Goal: Navigation & Orientation: Find specific page/section

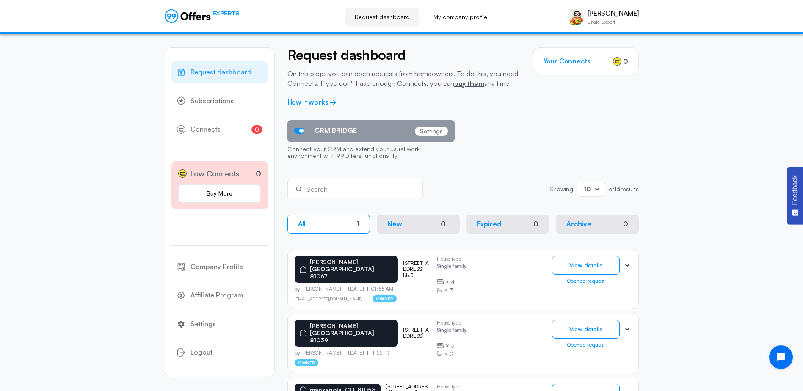
click at [794, 205] on span "Feedback" at bounding box center [795, 190] width 8 height 30
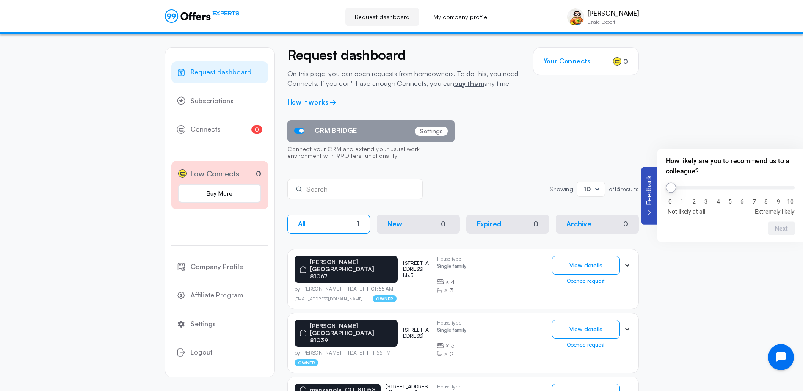
click at [779, 353] on button "Open chat widget" at bounding box center [781, 357] width 26 height 26
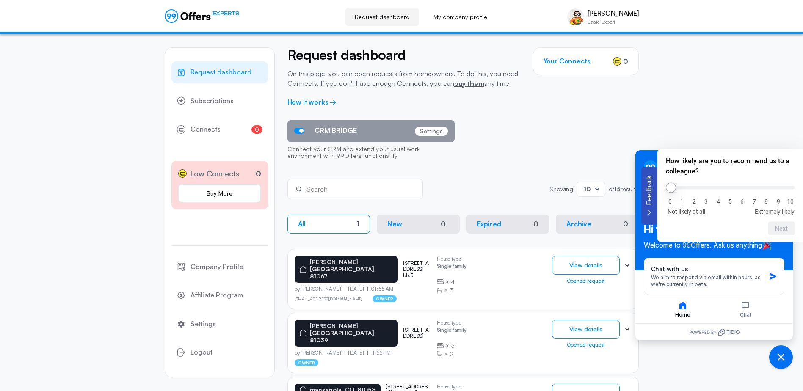
click at [575, 123] on div "CRM BRIDGE Settings Connect your CRM and extend your usual work environment wit…" at bounding box center [462, 142] width 351 height 44
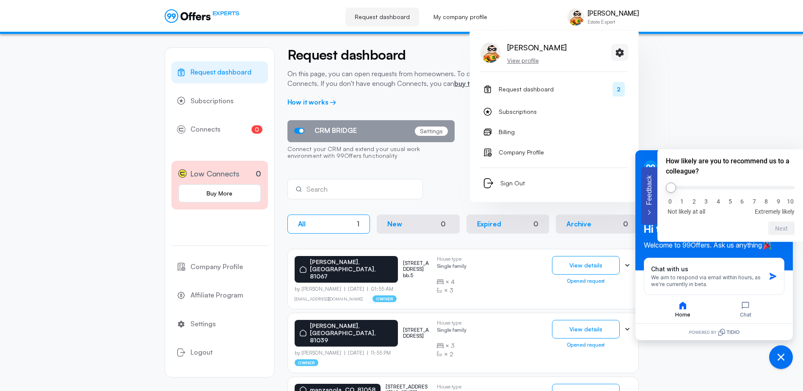
click at [524, 59] on p "View profile" at bounding box center [537, 60] width 60 height 8
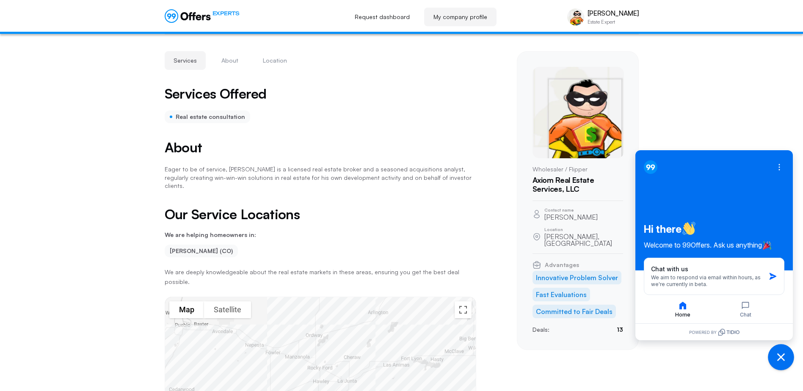
click at [785, 358] on icon "Close chat widget" at bounding box center [781, 357] width 13 height 13
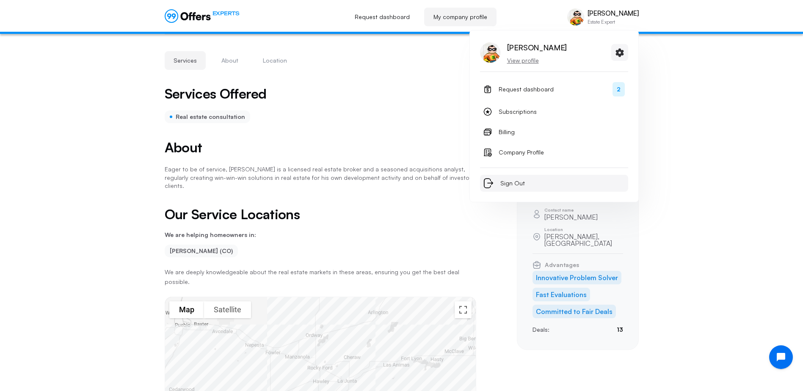
click at [508, 182] on span "Sign Out" at bounding box center [512, 183] width 25 height 10
